Goal: Task Accomplishment & Management: Use online tool/utility

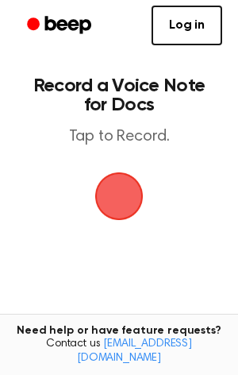
click at [118, 206] on span "button" at bounding box center [120, 197] width 52 height 52
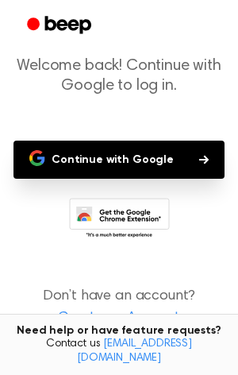
scroll to position [2, 0]
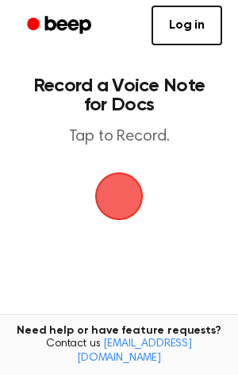
click at [102, 197] on span "button" at bounding box center [119, 196] width 45 height 45
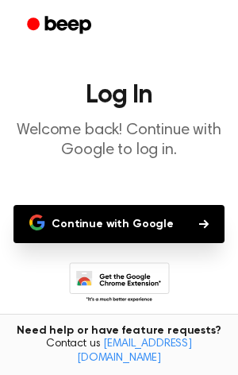
scroll to position [27, 0]
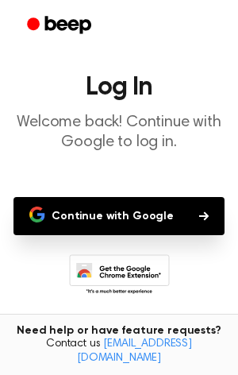
click at [110, 208] on button "Continue with Google" at bounding box center [119, 216] width 211 height 38
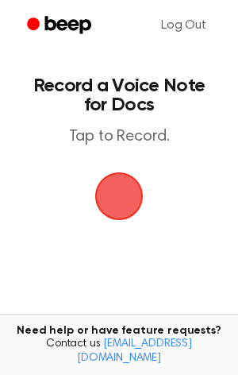
click at [121, 188] on span "button" at bounding box center [119, 196] width 45 height 45
click at [122, 212] on span "button" at bounding box center [119, 196] width 45 height 45
click at [118, 193] on span "button" at bounding box center [119, 196] width 48 height 48
click at [117, 200] on span "button" at bounding box center [119, 196] width 45 height 45
click at [117, 200] on span "button" at bounding box center [119, 196] width 48 height 48
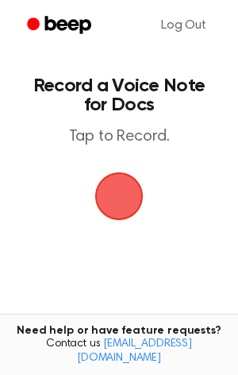
click at [109, 145] on p "Tap to Record." at bounding box center [119, 137] width 181 height 20
click at [124, 200] on span "button" at bounding box center [119, 196] width 45 height 45
click at [122, 200] on span "button" at bounding box center [119, 196] width 89 height 89
click at [122, 200] on span "button" at bounding box center [119, 196] width 45 height 45
click at [107, 208] on span "button" at bounding box center [119, 196] width 48 height 48
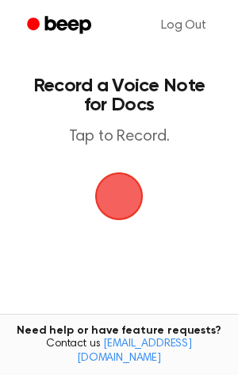
click at [118, 189] on span "button" at bounding box center [119, 196] width 45 height 45
click at [116, 189] on span "button" at bounding box center [119, 196] width 48 height 48
click at [113, 184] on span "button" at bounding box center [119, 196] width 45 height 45
click at [111, 180] on span "button" at bounding box center [119, 196] width 45 height 45
click at [111, 180] on span "button" at bounding box center [119, 196] width 48 height 48
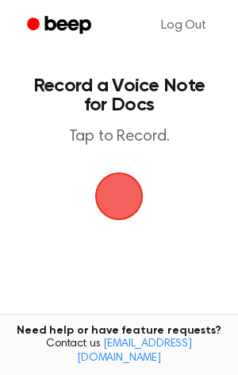
click at [114, 186] on span "button" at bounding box center [119, 196] width 45 height 45
click at [114, 186] on span "button" at bounding box center [119, 196] width 48 height 48
click at [114, 186] on span "button" at bounding box center [119, 196] width 45 height 45
click at [114, 185] on span "button" at bounding box center [118, 195] width 77 height 77
click at [114, 185] on span "button" at bounding box center [119, 196] width 45 height 45
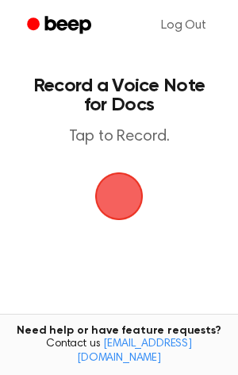
click at [114, 185] on span "button" at bounding box center [119, 196] width 48 height 48
click at [114, 185] on span "button" at bounding box center [119, 196] width 45 height 45
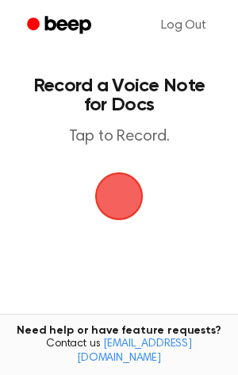
click at [114, 185] on span "button" at bounding box center [119, 196] width 48 height 48
click at [114, 185] on span "button" at bounding box center [120, 197] width 52 height 52
click at [114, 185] on span "button" at bounding box center [119, 196] width 45 height 45
click at [114, 185] on span "button" at bounding box center [119, 196] width 48 height 48
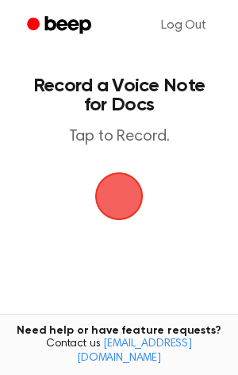
click at [114, 185] on span "button" at bounding box center [119, 196] width 48 height 48
drag, startPoint x: 91, startPoint y: 216, endPoint x: 95, endPoint y: 224, distance: 8.9
click at [97, 219] on span "button" at bounding box center [119, 196] width 45 height 45
click at [130, 205] on span "button" at bounding box center [119, 196] width 45 height 45
click at [129, 216] on span "button" at bounding box center [119, 196] width 48 height 48
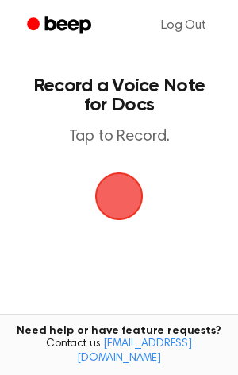
click at [118, 193] on span "button" at bounding box center [119, 196] width 45 height 45
click at [118, 192] on span "button" at bounding box center [119, 196] width 45 height 45
click at [118, 192] on span "button" at bounding box center [119, 196] width 48 height 48
click at [118, 192] on span "button" at bounding box center [119, 196] width 45 height 45
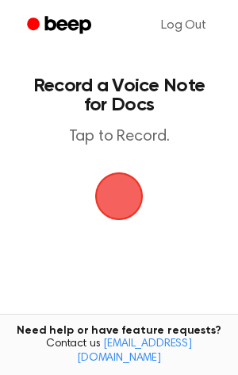
click at [118, 192] on span "button" at bounding box center [119, 196] width 48 height 48
click at [118, 191] on span "button" at bounding box center [119, 196] width 48 height 48
click at [109, 174] on span "button" at bounding box center [119, 196] width 45 height 45
click at [113, 156] on main "Record a Voice Note for Docs Tap to Record. Tired of copying and pasting? Use t…" at bounding box center [119, 242] width 238 height 485
click at [113, 172] on span "button" at bounding box center [119, 196] width 48 height 48
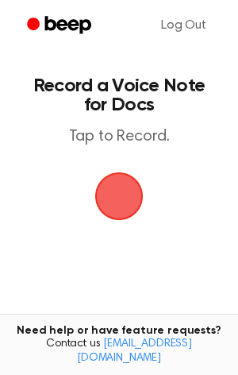
click at [113, 156] on main "Record a Voice Note for Docs Tap to Record. Tired of copying and pasting? Use t…" at bounding box center [119, 242] width 238 height 485
click at [118, 164] on span "button" at bounding box center [119, 196] width 70 height 70
click at [97, 196] on span "button" at bounding box center [119, 196] width 45 height 45
click at [109, 196] on span "button" at bounding box center [119, 196] width 45 height 45
drag, startPoint x: 112, startPoint y: 195, endPoint x: 126, endPoint y: 192, distance: 13.7
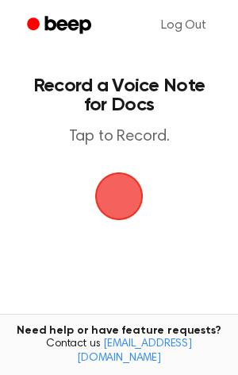
click at [114, 195] on span "button" at bounding box center [119, 196] width 48 height 48
click at [126, 192] on span "button" at bounding box center [119, 196] width 45 height 45
click at [126, 192] on span "button" at bounding box center [119, 196] width 48 height 48
click at [130, 192] on span "button" at bounding box center [119, 196] width 48 height 48
click at [130, 191] on span "button" at bounding box center [119, 196] width 45 height 45
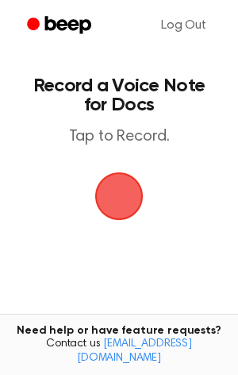
click at [130, 191] on span "button" at bounding box center [119, 196] width 68 height 68
click at [127, 192] on span "button" at bounding box center [119, 196] width 48 height 48
click at [127, 192] on span "button" at bounding box center [119, 196] width 45 height 45
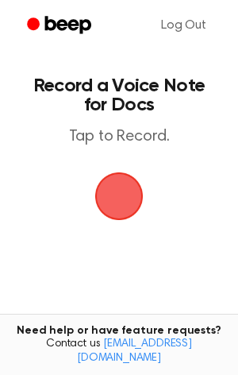
click at [122, 192] on span "button" at bounding box center [119, 196] width 45 height 45
click at [122, 193] on span "button" at bounding box center [119, 196] width 48 height 48
click at [130, 181] on span "button" at bounding box center [119, 196] width 45 height 45
click at [130, 181] on span "button" at bounding box center [119, 196] width 48 height 48
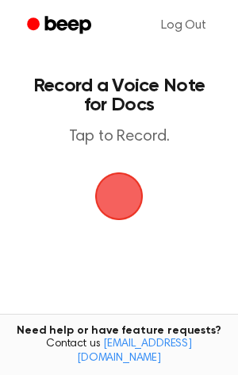
click at [130, 181] on span "button" at bounding box center [119, 196] width 48 height 48
click at [130, 181] on span "button" at bounding box center [119, 196] width 45 height 45
click at [130, 181] on span "button" at bounding box center [119, 196] width 48 height 48
drag, startPoint x: 130, startPoint y: 181, endPoint x: 234, endPoint y: 227, distance: 114.6
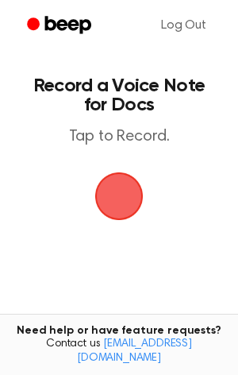
click at [50, 308] on main "Record a Voice Note for Docs Tap to Record. Tired of copying and pasting? Use t…" at bounding box center [119, 242] width 238 height 485
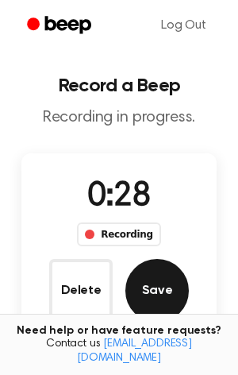
click at [163, 291] on button "Save" at bounding box center [158, 291] width 64 height 64
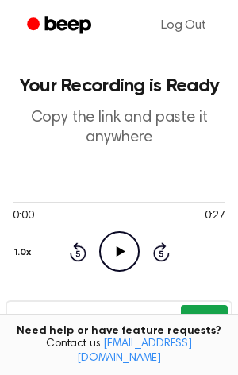
click at [198, 320] on button "Copy" at bounding box center [204, 319] width 47 height 29
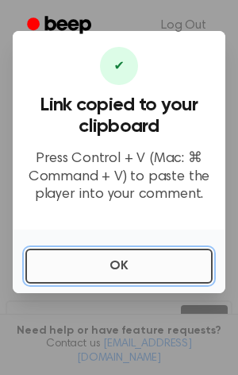
click at [106, 257] on button "OK" at bounding box center [119, 266] width 188 height 35
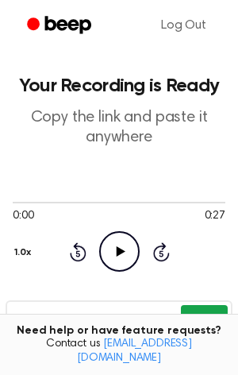
click at [190, 316] on button "Copy" at bounding box center [204, 319] width 47 height 29
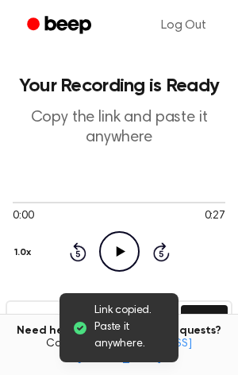
click at [159, 335] on span "Link copied. Paste it anywhere." at bounding box center [131, 328] width 72 height 50
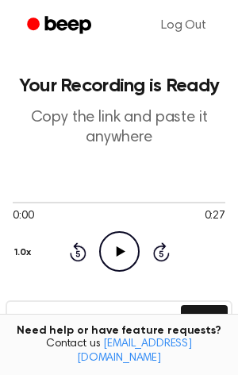
click at [109, 259] on icon "Play Audio" at bounding box center [119, 251] width 41 height 41
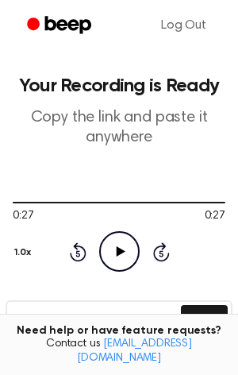
click at [114, 255] on icon "Play Audio" at bounding box center [119, 251] width 41 height 41
click at [226, 201] on main "Your Recording is Ready Copy the link and paste it anywhere 0:10 0:27 Your brow…" at bounding box center [119, 324] width 238 height 649
drag, startPoint x: 110, startPoint y: 203, endPoint x: 145, endPoint y: 201, distance: 34.3
click at [145, 201] on div at bounding box center [119, 202] width 213 height 13
click at [145, 202] on div at bounding box center [119, 203] width 213 height 2
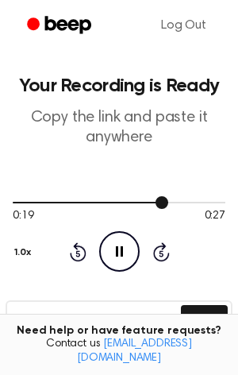
drag, startPoint x: 151, startPoint y: 201, endPoint x: 194, endPoint y: 199, distance: 43.0
click at [194, 199] on div at bounding box center [119, 202] width 213 height 13
click at [118, 252] on icon at bounding box center [120, 251] width 9 height 10
click at [115, 261] on icon "Play Audio" at bounding box center [119, 251] width 41 height 41
click at [0, 320] on html "Log Out Your Recording is Ready Copy the link and paste it anywhere 0:27 0:27 Y…" at bounding box center [119, 349] width 238 height 699
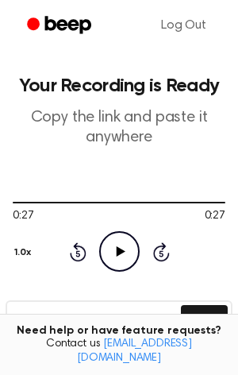
click at [110, 250] on icon "Play Audio" at bounding box center [119, 251] width 41 height 41
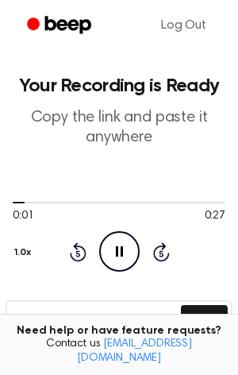
click at [110, 250] on icon "Pause Audio" at bounding box center [119, 251] width 41 height 41
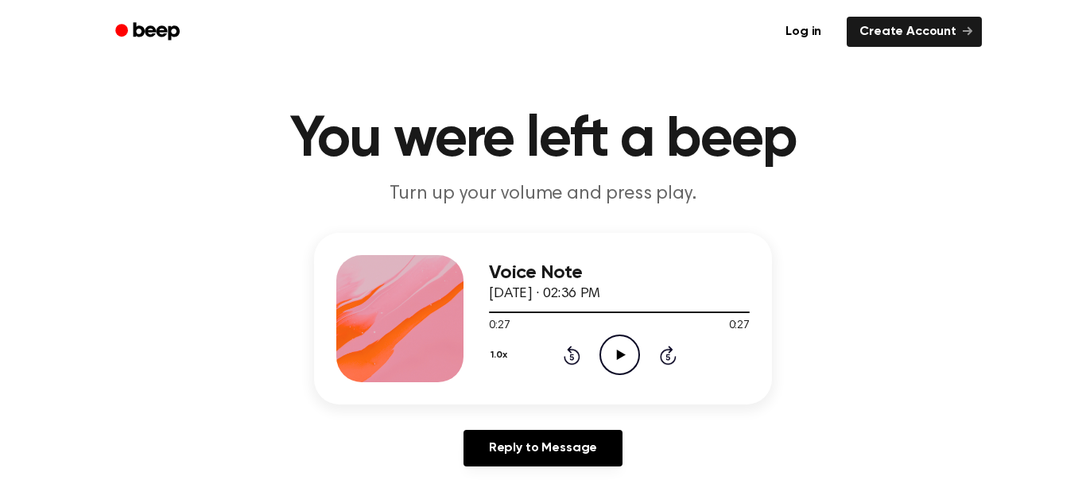
click at [620, 360] on icon "Play Audio" at bounding box center [619, 355] width 41 height 41
click at [648, 369] on div "1.0x Rewind 5 seconds Play Audio Skip 5 seconds" at bounding box center [619, 355] width 261 height 41
click at [625, 364] on icon "Play Audio" at bounding box center [619, 355] width 41 height 41
click at [622, 354] on icon at bounding box center [620, 355] width 9 height 10
